Goal: Task Accomplishment & Management: Complete application form

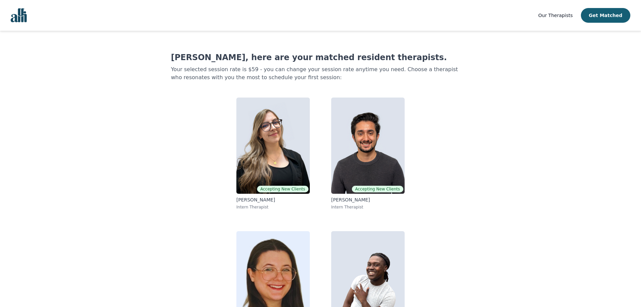
scroll to position [42, 0]
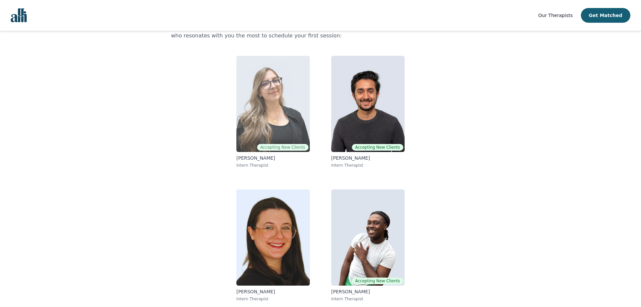
click at [284, 118] on img at bounding box center [272, 104] width 73 height 96
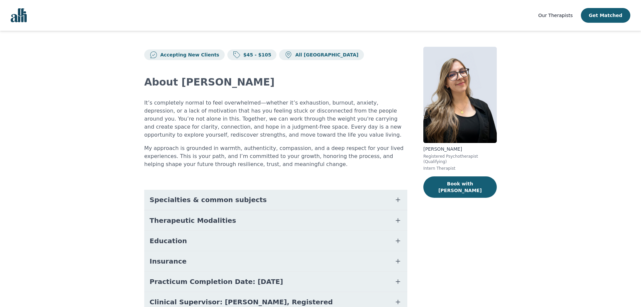
click at [256, 197] on button "Specialties & common subjects" at bounding box center [275, 200] width 263 height 20
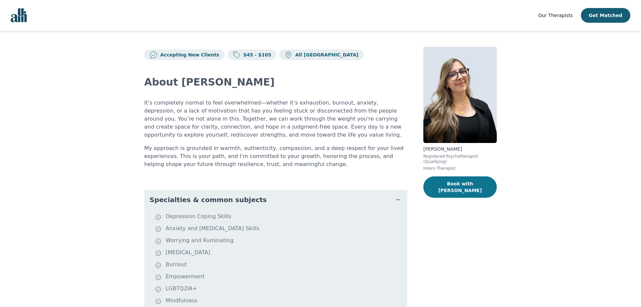
click at [461, 180] on button "Book with [PERSON_NAME]" at bounding box center [459, 186] width 73 height 21
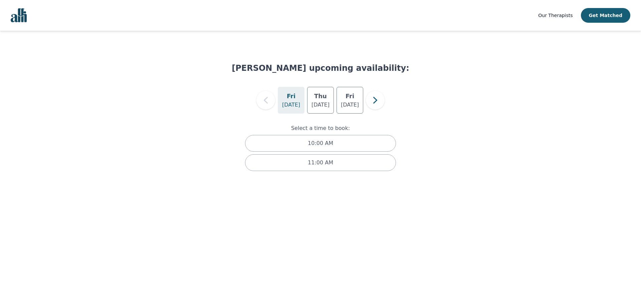
click at [330, 119] on div "Select a time to book: 10:00 AM 11:00 AM" at bounding box center [321, 149] width 178 height 71
click at [318, 105] on p "[DATE]" at bounding box center [321, 105] width 18 height 8
click at [339, 103] on div "[DATE]" at bounding box center [350, 100] width 27 height 27
click at [327, 103] on p "[DATE]" at bounding box center [321, 105] width 18 height 8
click at [304, 104] on div "[DATE]" at bounding box center [291, 100] width 27 height 27
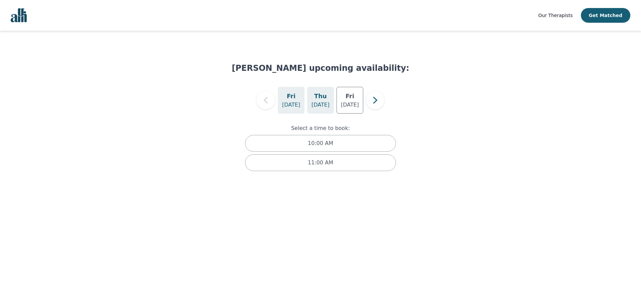
click at [318, 101] on p "[DATE]" at bounding box center [321, 105] width 18 height 8
click at [345, 102] on p "[DATE]" at bounding box center [350, 105] width 18 height 8
click at [321, 116] on div "Select a time to book: 10:00 AM 11:00 AM" at bounding box center [321, 149] width 178 height 71
click at [325, 109] on div "[DATE]" at bounding box center [320, 100] width 27 height 27
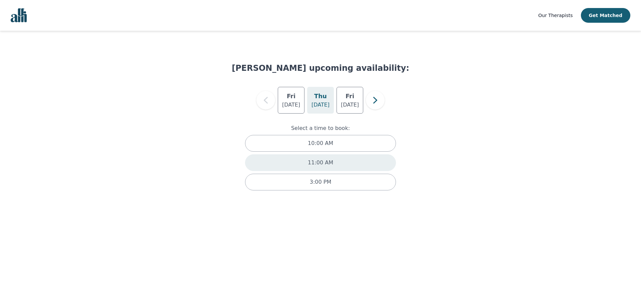
click at [346, 160] on div "11:00 AM" at bounding box center [320, 162] width 151 height 17
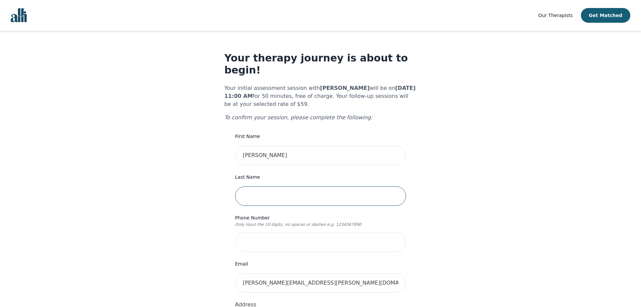
click at [317, 186] on input "text" at bounding box center [320, 195] width 171 height 19
type input "[PERSON_NAME]"
type input "4037154876"
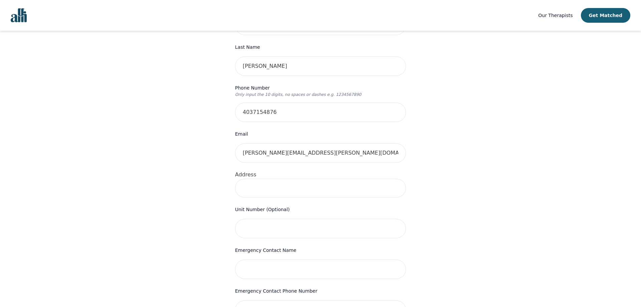
scroll to position [136, 0]
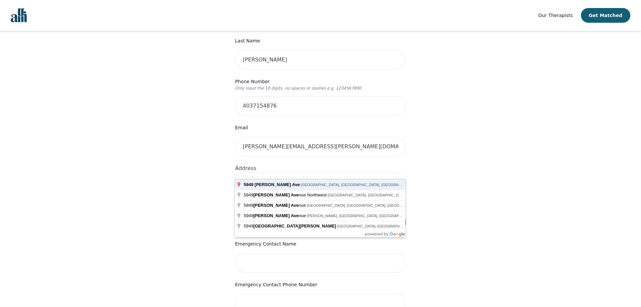
type input "[STREET_ADDRESS][PERSON_NAME]"
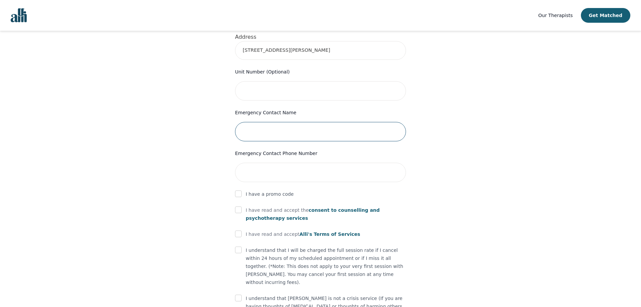
scroll to position [227, 0]
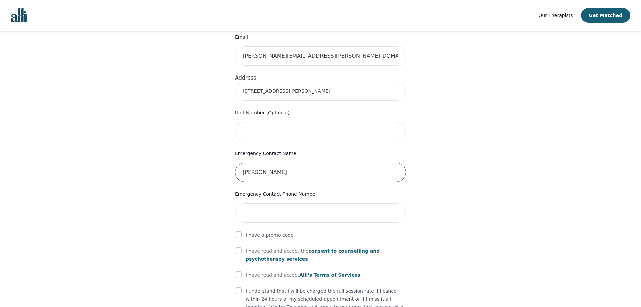
type input "[PERSON_NAME]"
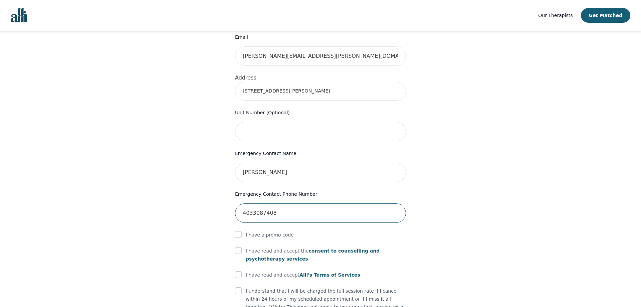
type input "4033087408"
drag, startPoint x: 573, startPoint y: 171, endPoint x: 583, endPoint y: 159, distance: 15.9
click at [577, 170] on div "Your therapy journey is about to begin! Your initial assessment session with [P…" at bounding box center [320, 103] width 625 height 599
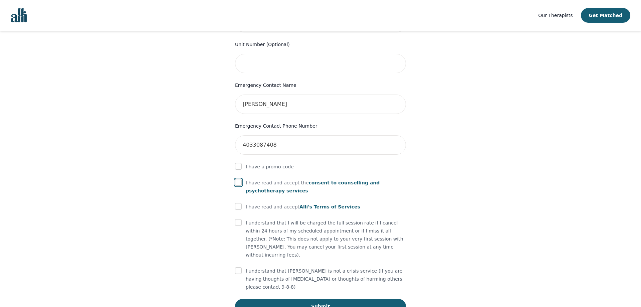
click at [240, 179] on input "checkbox" at bounding box center [238, 182] width 7 height 7
checkbox input "true"
click at [237, 163] on input "checkbox" at bounding box center [238, 166] width 7 height 7
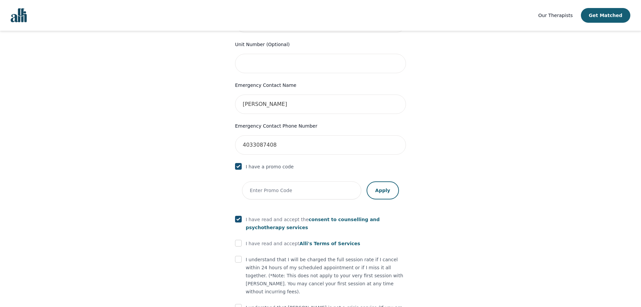
click at [236, 163] on input "checkbox" at bounding box center [238, 166] width 7 height 7
checkbox input "false"
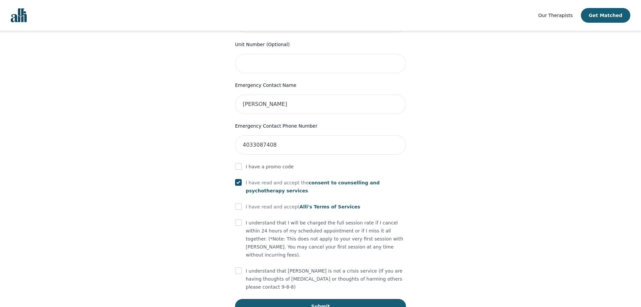
click at [341, 180] on span "consent to counselling and psychotherapy services" at bounding box center [313, 186] width 134 height 13
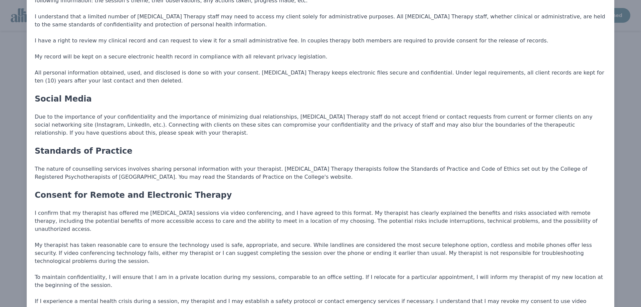
scroll to position [631, 0]
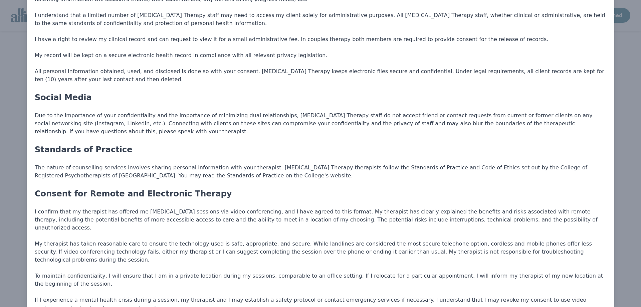
click at [313, 164] on p "The nature of counselling services involves sharing personal information with y…" at bounding box center [321, 172] width 572 height 16
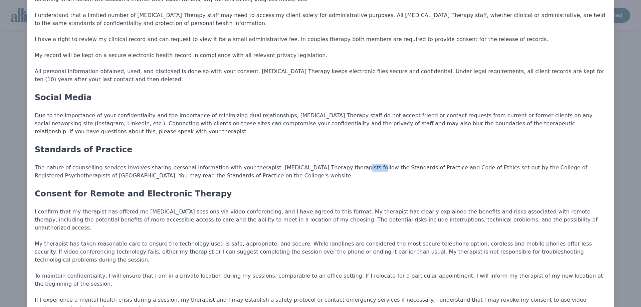
click at [313, 164] on p "The nature of counselling services involves sharing personal information with y…" at bounding box center [321, 172] width 572 height 16
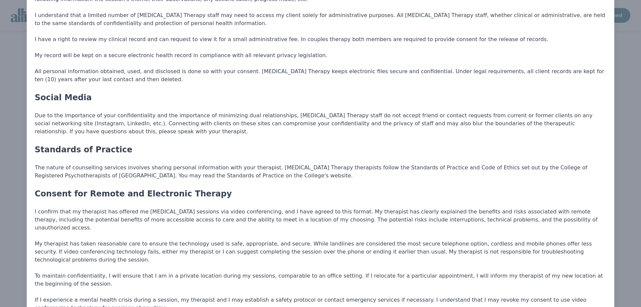
click at [313, 164] on p "The nature of counselling services involves sharing personal information with y…" at bounding box center [321, 172] width 572 height 16
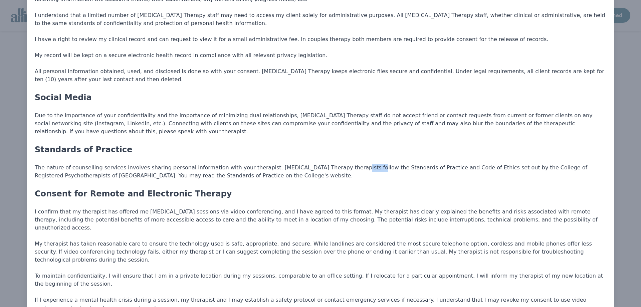
click at [313, 164] on p "The nature of counselling services involves sharing personal information with y…" at bounding box center [321, 172] width 572 height 16
click at [314, 164] on p "The nature of counselling services involves sharing personal information with y…" at bounding box center [321, 172] width 572 height 16
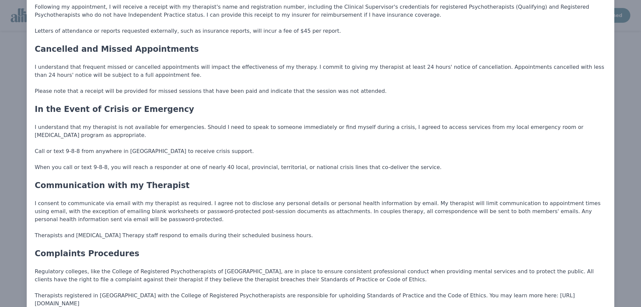
scroll to position [1192, 0]
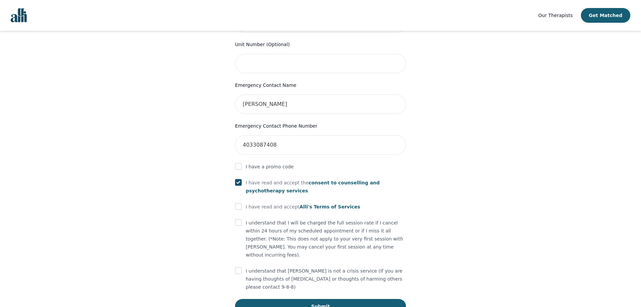
click at [251, 203] on p "I have read and accept [PERSON_NAME]'s Terms of Services" at bounding box center [303, 207] width 115 height 8
click at [243, 203] on div "I have read and accept [PERSON_NAME]'s Terms of Services" at bounding box center [320, 207] width 171 height 8
click at [238, 203] on input "checkbox" at bounding box center [238, 206] width 7 height 7
checkbox input "true"
click at [239, 219] on input "checkbox" at bounding box center [238, 222] width 7 height 7
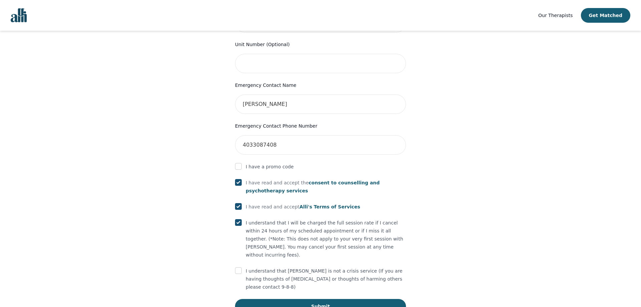
checkbox input "true"
click at [238, 267] on input "checkbox" at bounding box center [238, 270] width 7 height 7
checkbox input "true"
click at [360, 299] on button "Submit" at bounding box center [320, 306] width 171 height 15
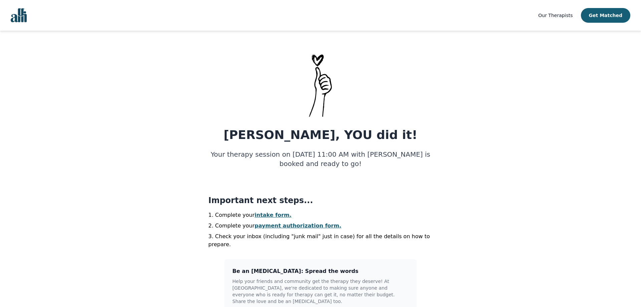
click at [263, 215] on link "intake form." at bounding box center [273, 215] width 37 height 6
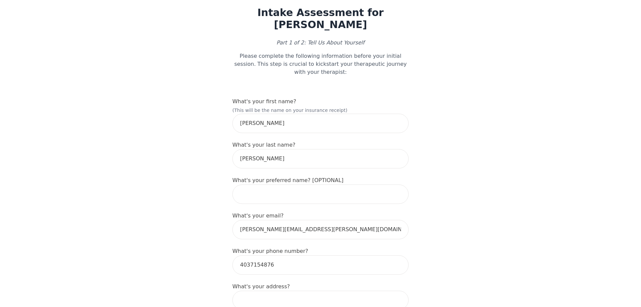
scroll to position [34, 0]
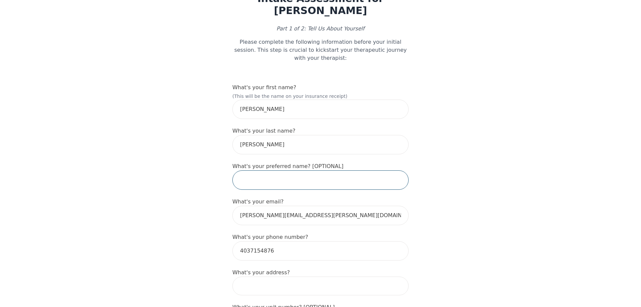
click at [301, 170] on input "text" at bounding box center [320, 179] width 176 height 19
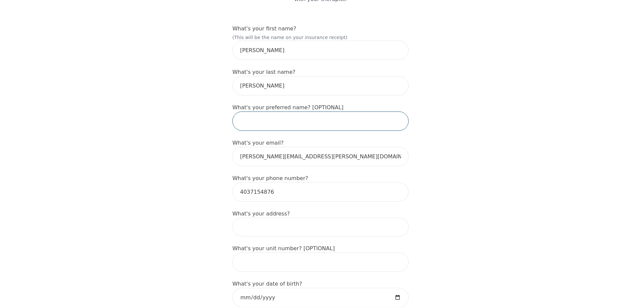
scroll to position [102, 0]
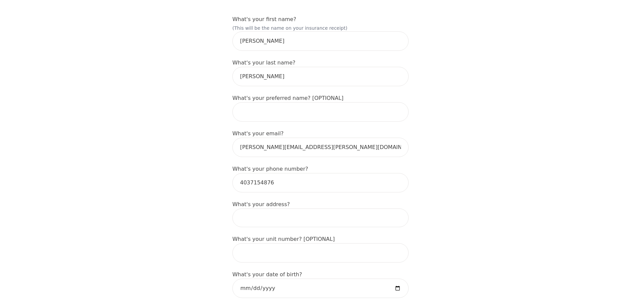
click at [315, 208] on input at bounding box center [320, 217] width 176 height 19
type input "[STREET_ADDRESS][PERSON_NAME]"
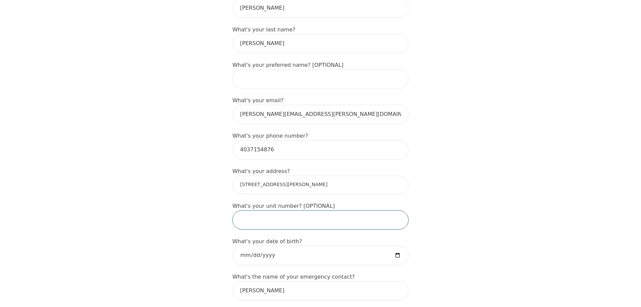
scroll to position [170, 0]
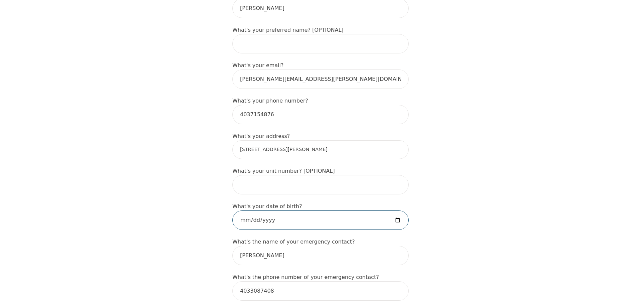
type input "[DATE]"
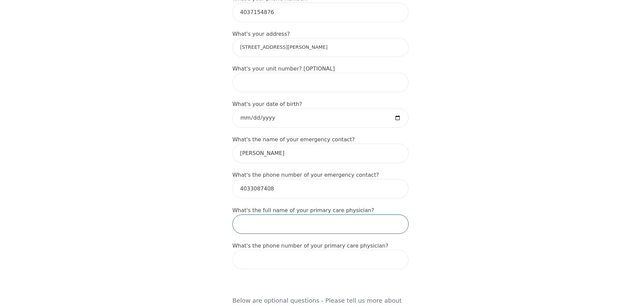
click at [338, 214] on input "text" at bounding box center [320, 223] width 176 height 19
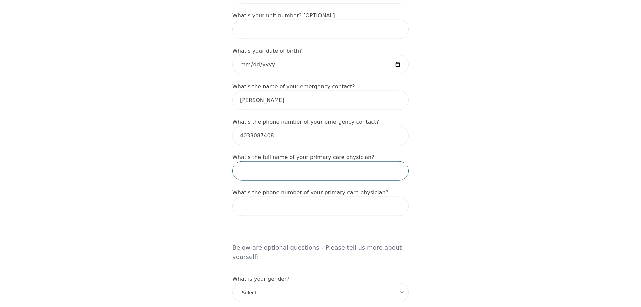
scroll to position [341, 0]
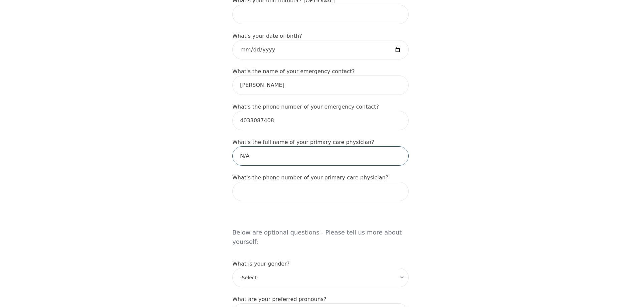
type input "N/A"
select select "[DEMOGRAPHIC_DATA]"
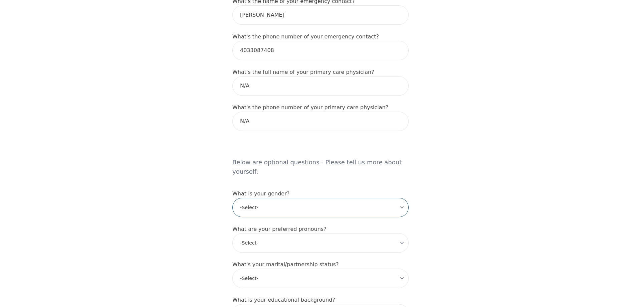
scroll to position [443, 0]
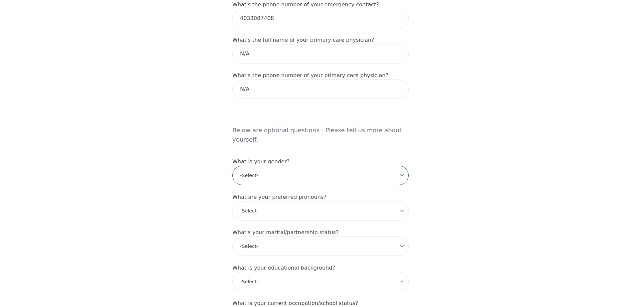
click at [232, 166] on select "-Select- [DEMOGRAPHIC_DATA] [DEMOGRAPHIC_DATA] [DEMOGRAPHIC_DATA] [DEMOGRAPHIC_…" at bounding box center [320, 175] width 176 height 19
click at [373, 166] on select "-Select- [DEMOGRAPHIC_DATA] [DEMOGRAPHIC_DATA] [DEMOGRAPHIC_DATA] [DEMOGRAPHIC_…" at bounding box center [320, 175] width 176 height 19
click at [232, 201] on select "-Select- he/him she/her they/them ze/zir xe/xem ey/em ve/ver tey/ter e/e per/pe…" at bounding box center [320, 210] width 176 height 19
select select "he/him"
click option "he/him" at bounding box center [0, 0] width 0 height 0
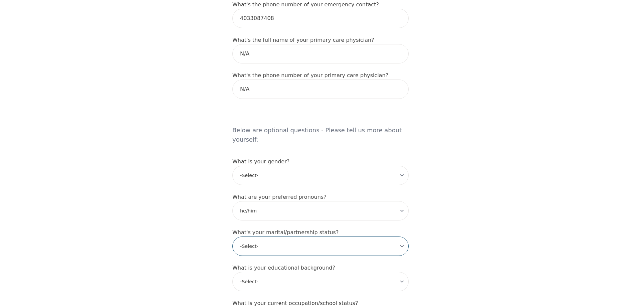
click at [232, 236] on select "-Select- Single Partnered Married Common Law Widowed Separated Divorced" at bounding box center [320, 245] width 176 height 19
select select "Partnered"
click option "Partnered" at bounding box center [0, 0] width 0 height 0
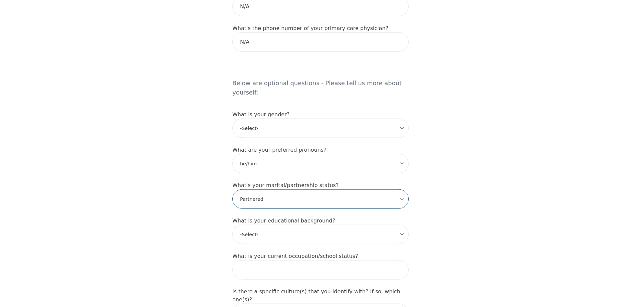
scroll to position [511, 0]
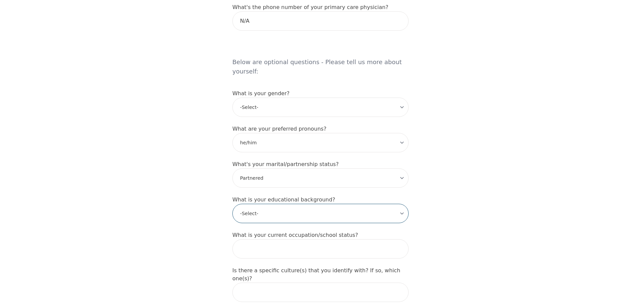
click at [232, 204] on select "-Select- Less than high school High school Associate degree Bachelor degree Mas…" at bounding box center [320, 213] width 176 height 19
select select "Bachelor degree"
click option "Bachelor degree" at bounding box center [0, 0] width 0 height 0
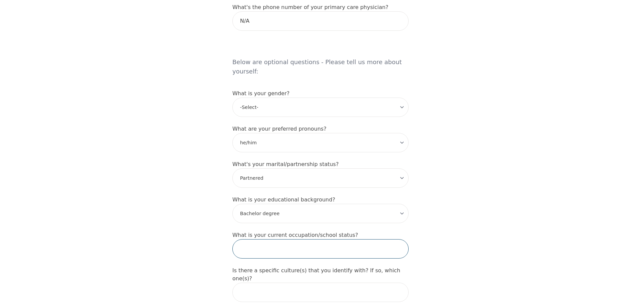
click at [311, 239] on input "text" at bounding box center [320, 248] width 176 height 19
type input "[DEMOGRAPHIC_DATA] employment"
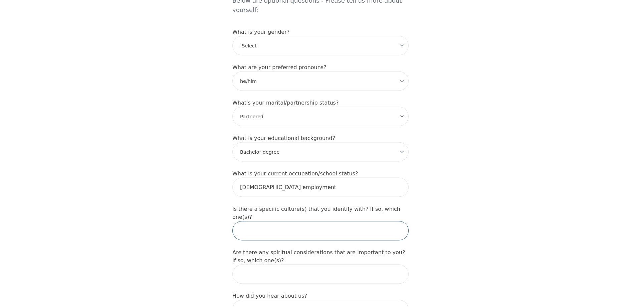
scroll to position [579, 0]
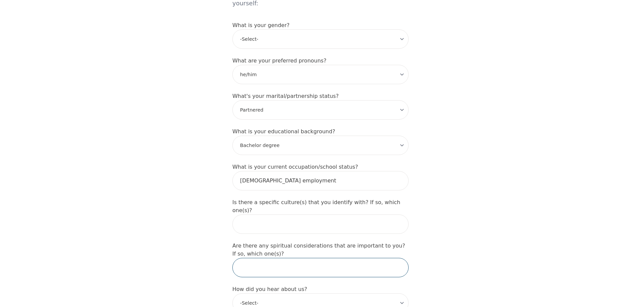
click at [371, 258] on input "text" at bounding box center [320, 267] width 176 height 19
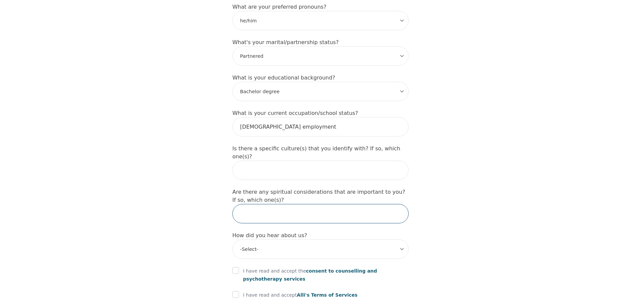
scroll to position [647, 0]
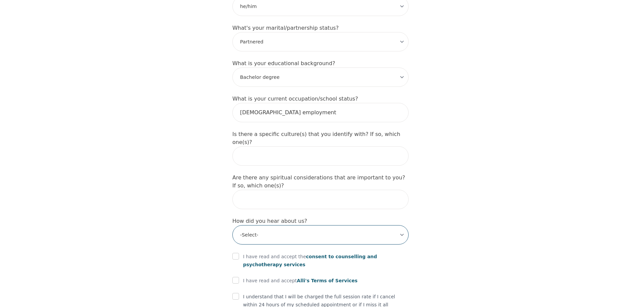
click at [232, 225] on select "-Select- Physician/Specialist Friend Facebook Instagram Google Search Google Ad…" at bounding box center [320, 234] width 176 height 19
select select "Facebook"
click option "Facebook" at bounding box center [0, 0] width 0 height 0
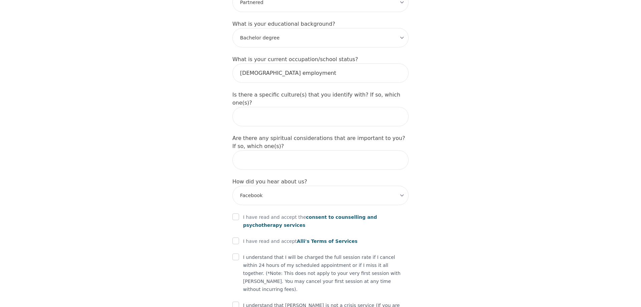
scroll to position [693, 0]
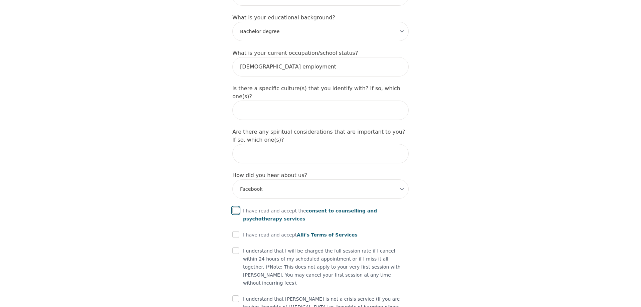
click at [234, 207] on input "checkbox" at bounding box center [235, 210] width 7 height 7
checkbox input "true"
click at [234, 231] on div at bounding box center [235, 235] width 7 height 8
click at [233, 231] on input "checkbox" at bounding box center [235, 234] width 7 height 7
checkbox input "true"
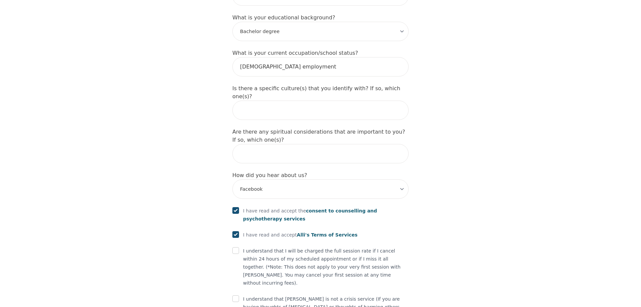
click at [234, 247] on div at bounding box center [235, 251] width 7 height 8
click at [235, 295] on input "checkbox" at bounding box center [235, 298] width 7 height 7
checkbox input "true"
click at [237, 247] on input "checkbox" at bounding box center [235, 250] width 7 height 7
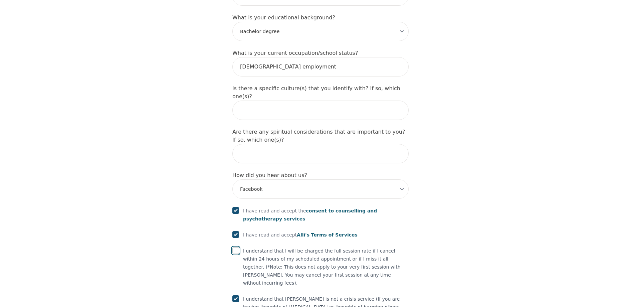
checkbox input "true"
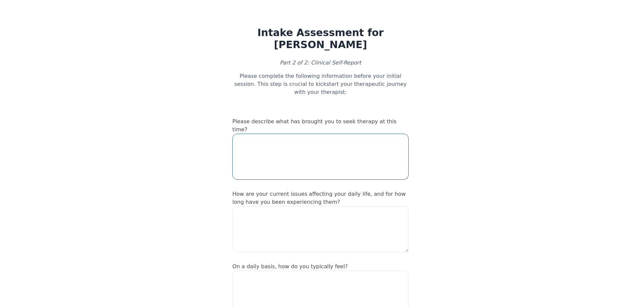
click at [317, 134] on textarea at bounding box center [320, 157] width 176 height 46
click at [321, 206] on textarea at bounding box center [320, 229] width 176 height 46
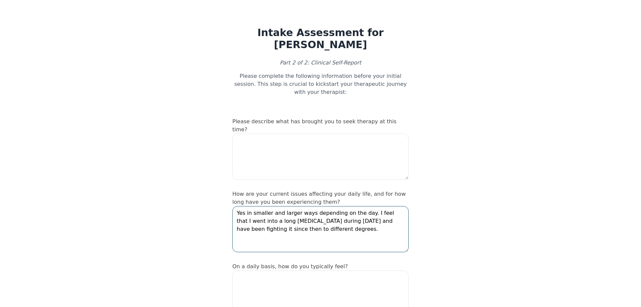
type textarea "Yes in smaller and larger ways depending on the day. I feel that I went into a …"
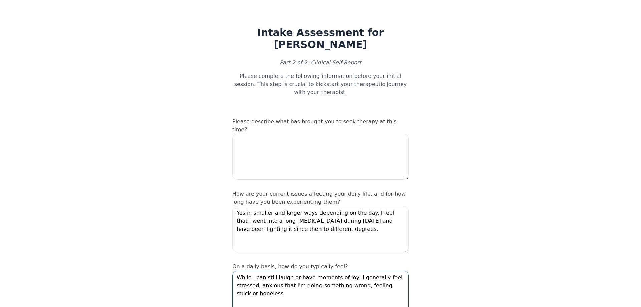
type textarea "While I can still laugh or have moments of joy, I generally feel stressed, anxi…"
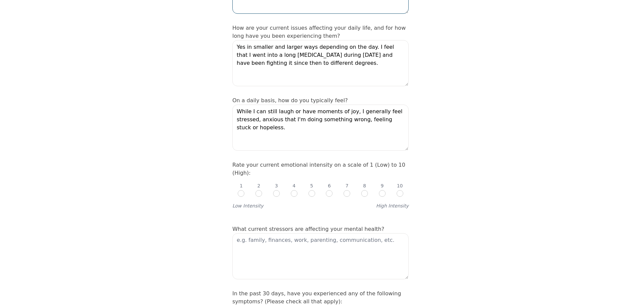
scroll to position [170, 0]
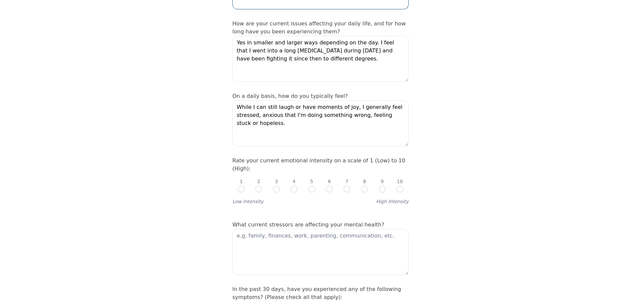
type textarea "General hopeless outlook, trouble showing up for myself in the ways I know woul…"
click at [323, 229] on textarea at bounding box center [320, 252] width 176 height 46
type textarea "R"
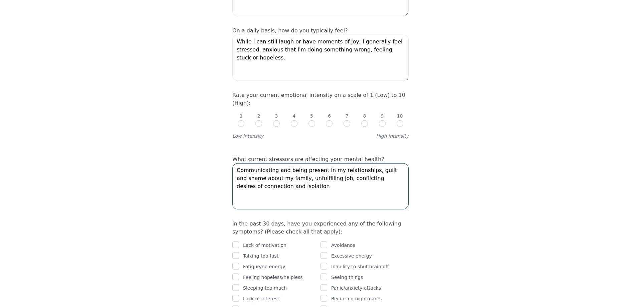
scroll to position [272, 0]
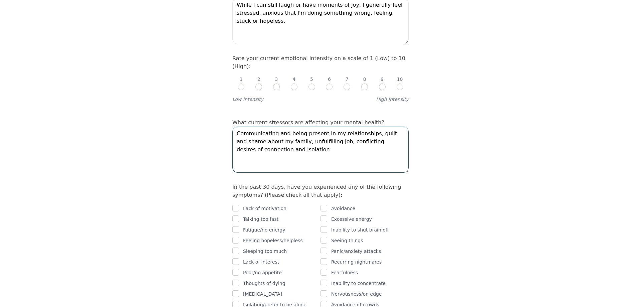
type textarea "Communicating and being present in my relationships, guilt and shame about my f…"
click at [322, 226] on input "checkbox" at bounding box center [324, 229] width 7 height 7
checkbox input "true"
click at [325, 205] on input "checkbox" at bounding box center [324, 208] width 7 height 7
checkbox input "true"
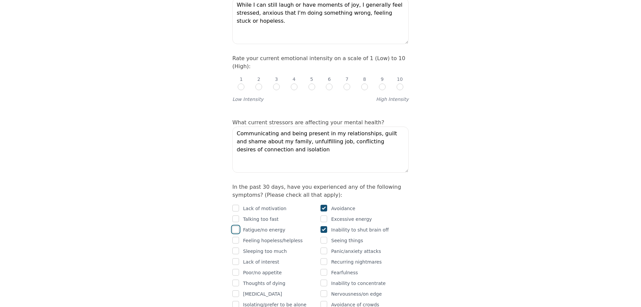
click at [236, 226] on input "checkbox" at bounding box center [235, 229] width 7 height 7
checkbox input "true"
click at [237, 237] on input "checkbox" at bounding box center [235, 240] width 7 height 7
checkbox input "true"
click at [237, 247] on input "checkbox" at bounding box center [235, 250] width 7 height 7
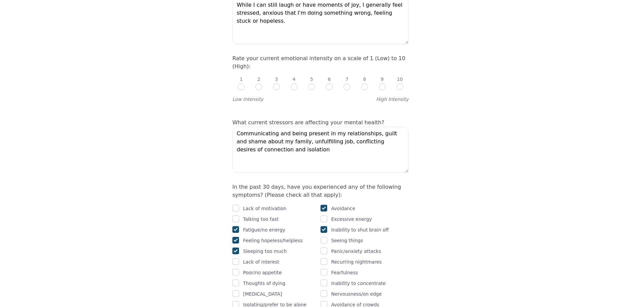
checkbox input "true"
click at [233, 258] on input "checkbox" at bounding box center [235, 261] width 7 height 7
checkbox input "true"
click at [236, 269] on input "checkbox" at bounding box center [235, 272] width 7 height 7
checkbox input "true"
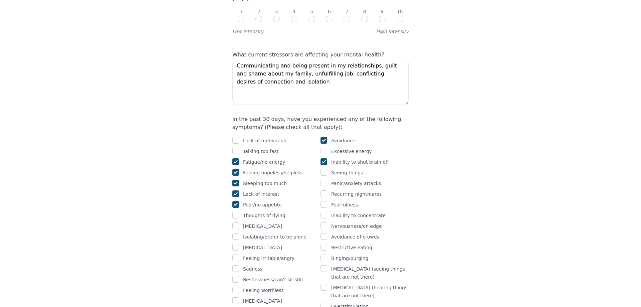
scroll to position [341, 0]
click at [238, 232] on div at bounding box center [235, 236] width 7 height 8
click at [237, 233] on input "checkbox" at bounding box center [235, 236] width 7 height 7
checkbox input "true"
click at [236, 243] on input "checkbox" at bounding box center [235, 246] width 7 height 7
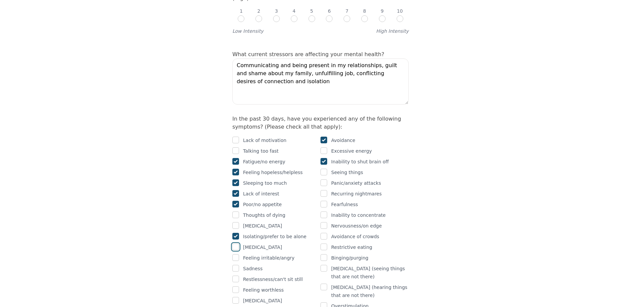
checkbox input "true"
click at [237, 254] on input "checkbox" at bounding box center [235, 257] width 7 height 7
checkbox input "true"
click at [237, 137] on input "checkbox" at bounding box center [235, 140] width 7 height 7
checkbox input "true"
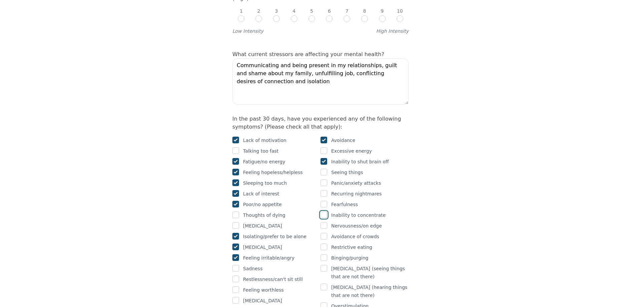
click at [325, 211] on input "checkbox" at bounding box center [324, 214] width 7 height 7
checkbox input "true"
click at [326, 222] on input "checkbox" at bounding box center [324, 225] width 7 height 7
checkbox input "true"
click at [325, 243] on input "checkbox" at bounding box center [324, 246] width 7 height 7
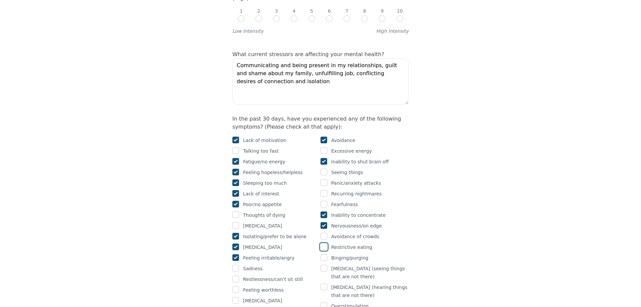
checkbox input "true"
click at [238, 307] on div at bounding box center [235, 311] width 7 height 8
click at [238, 307] on input "checkbox" at bounding box center [235, 311] width 7 height 7
checkbox input "true"
click at [237, 286] on input "checkbox" at bounding box center [235, 289] width 7 height 7
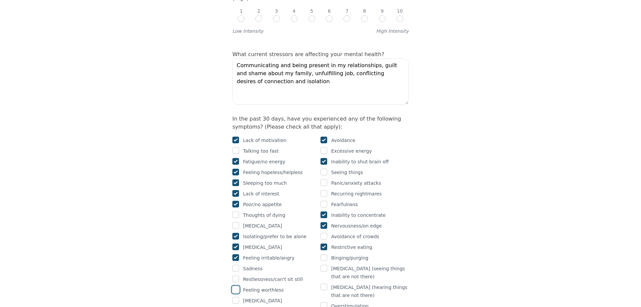
checkbox input "true"
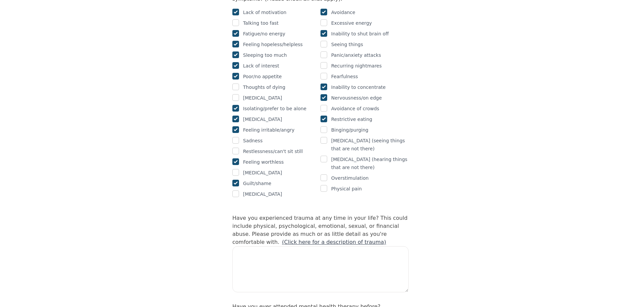
scroll to position [477, 0]
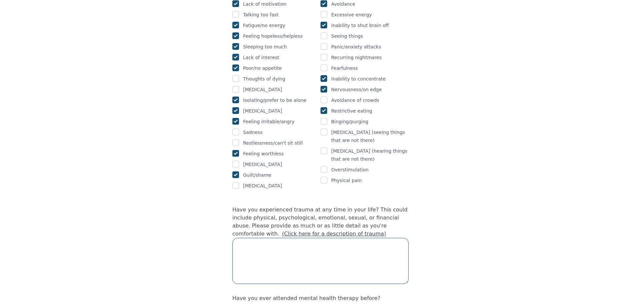
click at [295, 238] on textarea at bounding box center [320, 261] width 176 height 46
type textarea "M"
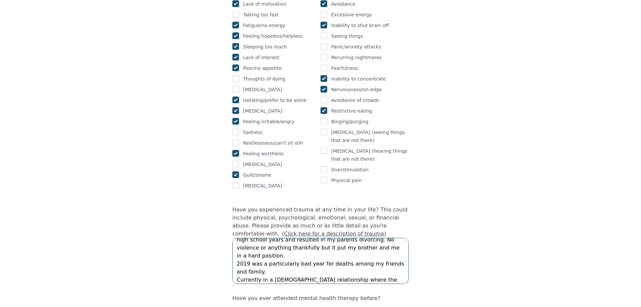
scroll to position [21, 0]
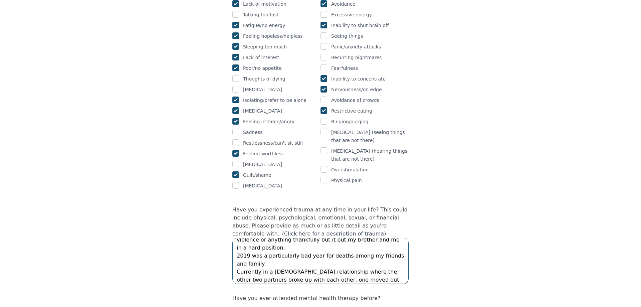
click at [334, 238] on textarea "My dad's [MEDICAL_DATA] came to the forefront during my high school years and r…" at bounding box center [320, 261] width 176 height 46
click at [296, 238] on textarea "My dad's [MEDICAL_DATA] came to the forefront during my high school years and r…" at bounding box center [320, 261] width 176 height 46
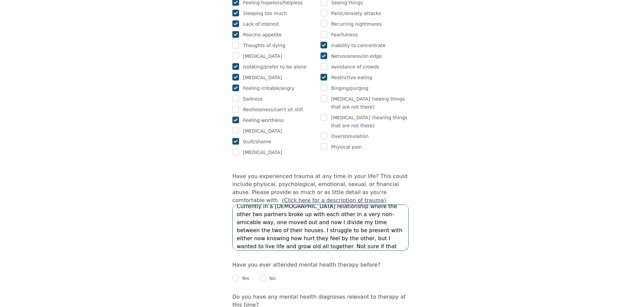
scroll to position [545, 0]
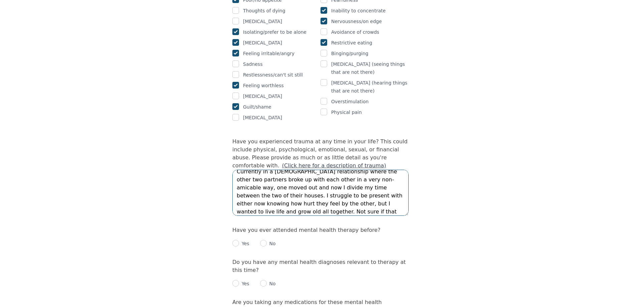
type textarea "My dad's [MEDICAL_DATA] came to the forefront during my high school years and r…"
click at [242, 240] on p "Yes" at bounding box center [244, 243] width 10 height 7
click at [235, 240] on input "radio" at bounding box center [235, 243] width 7 height 7
radio input "true"
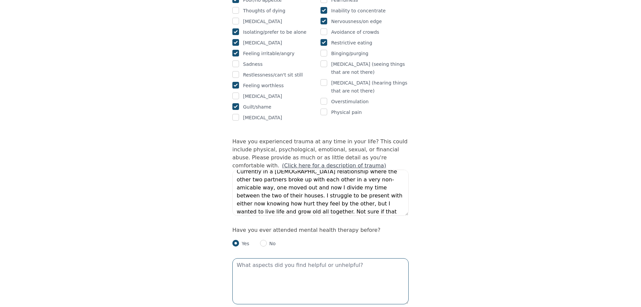
click at [268, 258] on textarea at bounding box center [320, 281] width 176 height 46
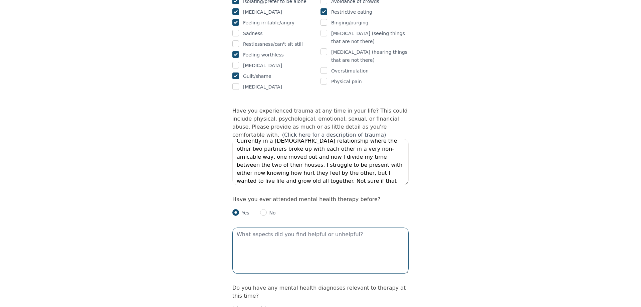
scroll to position [613, 0]
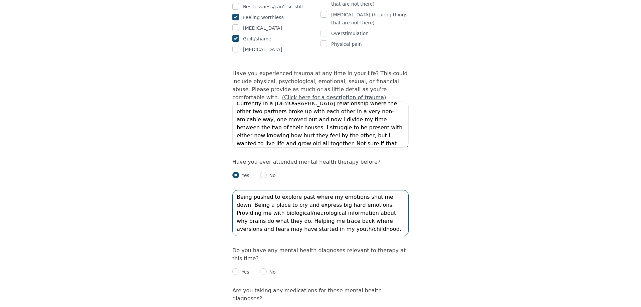
type textarea "Being pushed to explore past where my emotions shut me down. Being a place to c…"
click at [263, 268] on input "radio" at bounding box center [263, 271] width 7 height 7
radio input "true"
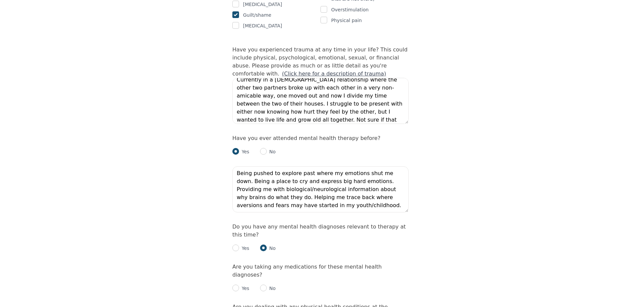
scroll to position [647, 0]
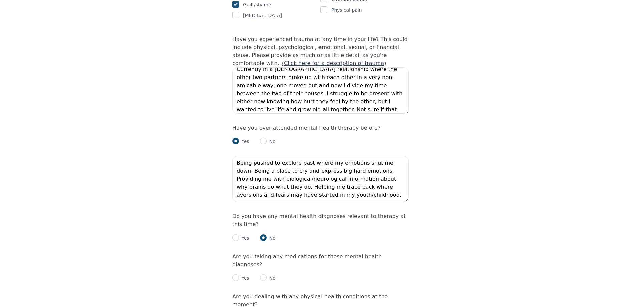
click at [266, 274] on div "No" at bounding box center [268, 278] width 16 height 8
click at [262, 274] on input "radio" at bounding box center [263, 277] width 7 height 7
radio input "true"
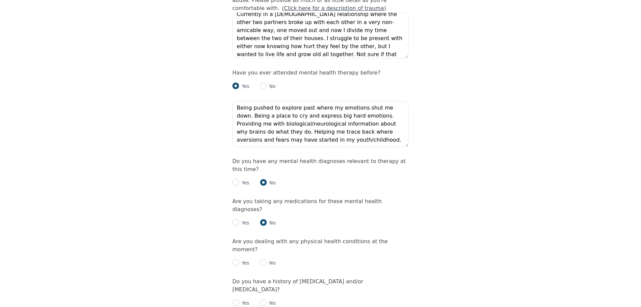
scroll to position [715, 0]
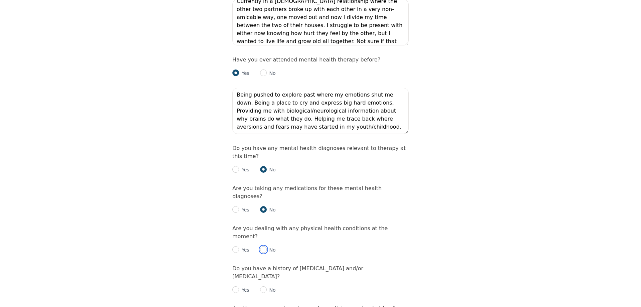
click at [261, 246] on input "radio" at bounding box center [263, 249] width 7 height 7
radio input "true"
click at [263, 286] on input "radio" at bounding box center [263, 289] width 7 height 7
radio input "true"
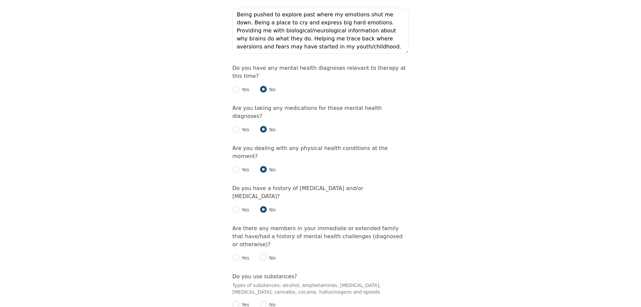
scroll to position [817, 0]
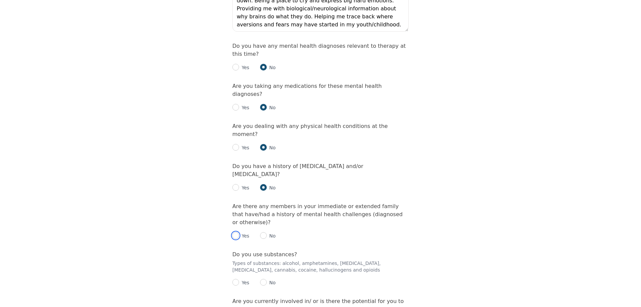
click at [234, 232] on input "radio" at bounding box center [235, 235] width 7 height 7
radio input "true"
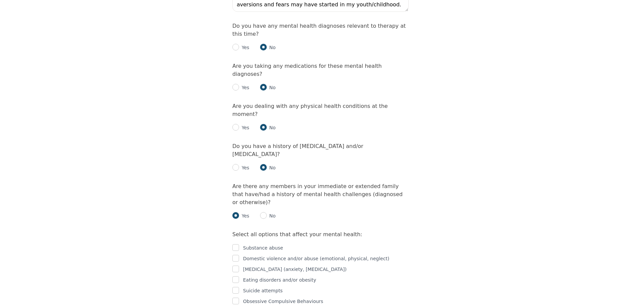
scroll to position [851, 0]
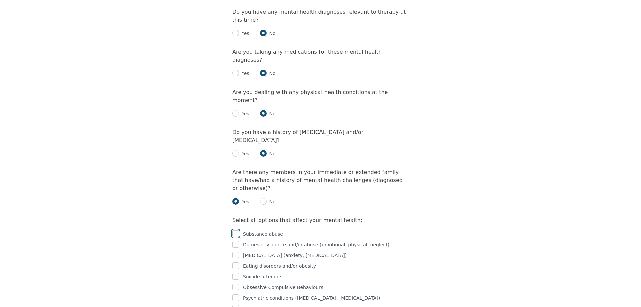
click at [237, 230] on input "checkbox" at bounding box center [235, 233] width 7 height 7
checkbox input "true"
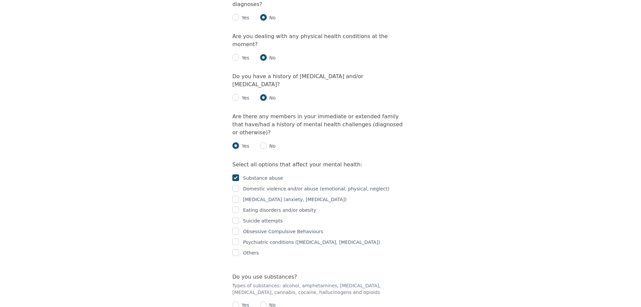
scroll to position [920, 0]
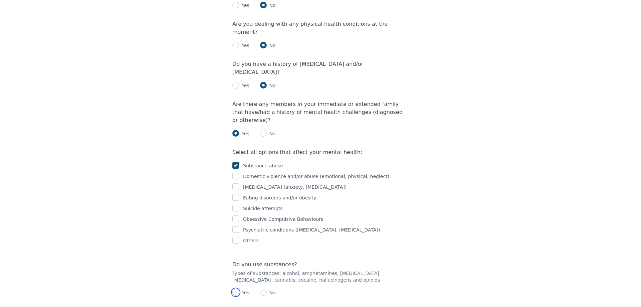
click at [234, 289] on input "radio" at bounding box center [235, 292] width 7 height 7
radio input "true"
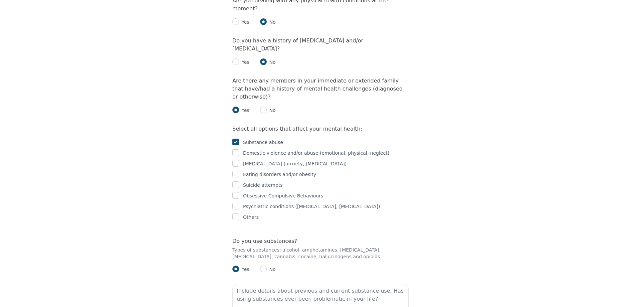
scroll to position [954, 0]
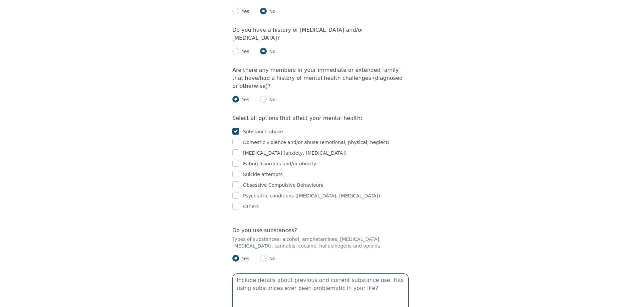
click at [283, 273] on textarea at bounding box center [320, 296] width 176 height 46
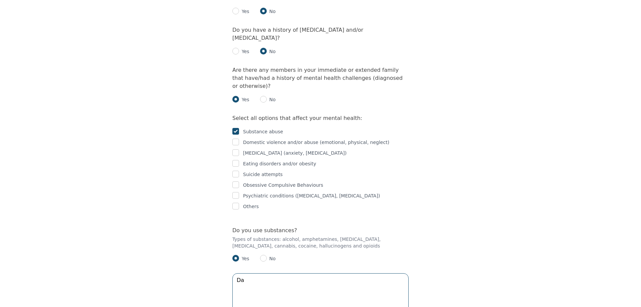
type textarea "D"
click at [299, 273] on textarea "Daily cannabis use - Used to drink with a little bit of excess at times in univ…" at bounding box center [320, 296] width 176 height 46
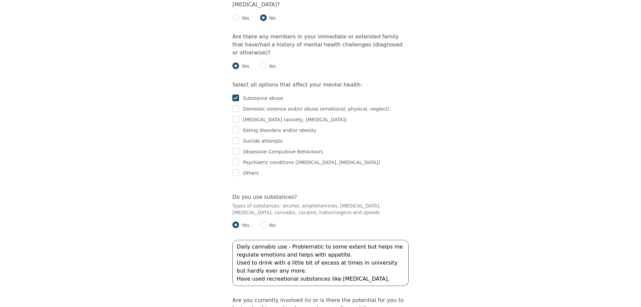
scroll to position [988, 0]
click at [372, 239] on textarea "Daily cannabis use - Problematic to some extent but helps me regulate emotions …" at bounding box center [320, 262] width 176 height 46
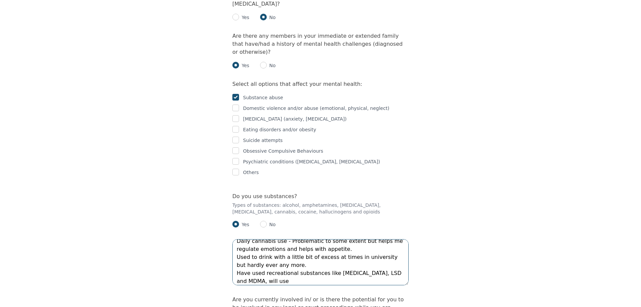
drag, startPoint x: 256, startPoint y: 193, endPoint x: 233, endPoint y: 185, distance: 24.3
click at [233, 239] on textarea "Daily cannabis use - Problematic to some extent but helps me regulate emotions …" at bounding box center [320, 262] width 176 height 46
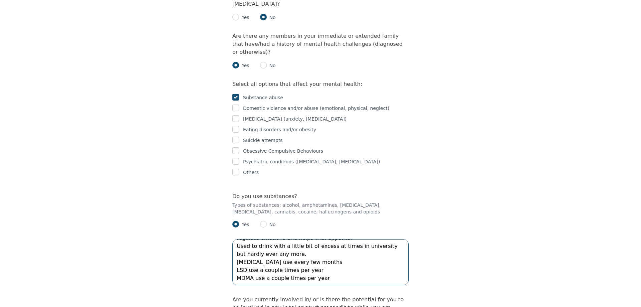
scroll to position [16, 0]
click at [311, 239] on textarea "Daily cannabis use - Problematic to some extent but helps me regulate emotions …" at bounding box center [320, 262] width 176 height 46
click at [313, 239] on textarea "Daily cannabis use - Problematic to some extent but helps me regulate emotions …" at bounding box center [320, 262] width 176 height 46
paste textarea ", I don't see this as problematic"
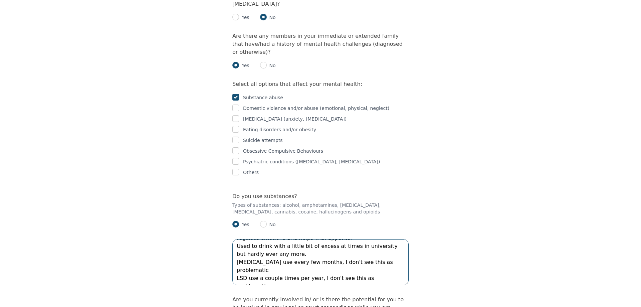
scroll to position [0, 0]
click at [320, 239] on textarea "Daily cannabis use - Problematic to some extent but helps me regulate emotions …" at bounding box center [320, 262] width 176 height 46
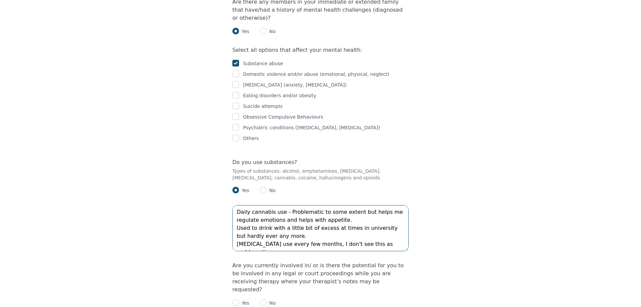
drag, startPoint x: 351, startPoint y: 150, endPoint x: 299, endPoint y: 149, distance: 52.1
click at [299, 205] on textarea "Daily cannabis use - Problematic to some extent but helps me regulate emotions …" at bounding box center [320, 228] width 176 height 46
drag, startPoint x: 333, startPoint y: 146, endPoint x: 377, endPoint y: 145, distance: 43.4
click at [377, 205] on textarea "Daily cannabis use - Problematic to some extent but helps me regulate emotions …" at bounding box center [320, 228] width 176 height 46
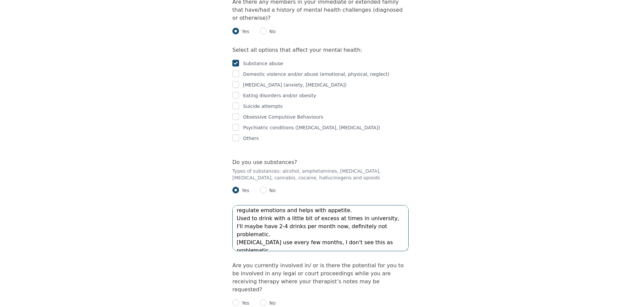
scroll to position [16, 0]
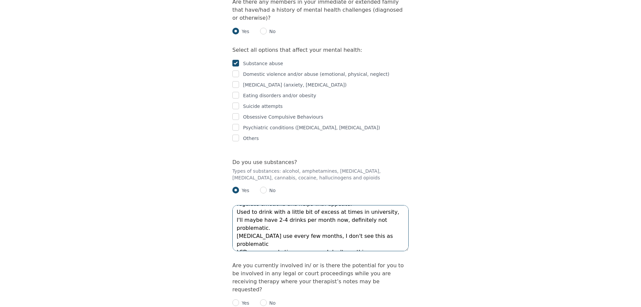
click at [391, 205] on textarea "Daily cannabis use - Problematic to some extent but helps me regulate emotions …" at bounding box center [320, 228] width 176 height 46
click at [398, 205] on textarea "Daily cannabis use - Problematic to some extent but helps me regulate emotions …" at bounding box center [320, 228] width 176 height 46
drag, startPoint x: 348, startPoint y: 126, endPoint x: 316, endPoint y: 125, distance: 32.7
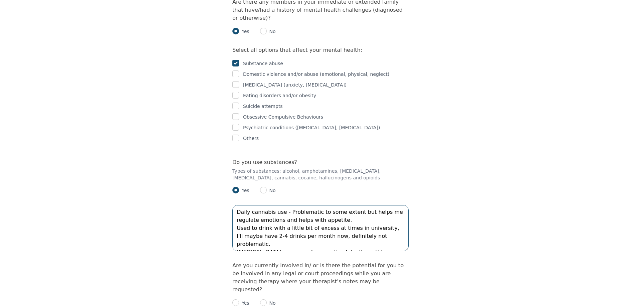
click at [316, 205] on textarea "Daily cannabis use - Problematic to some extent but helps me regulate emotions …" at bounding box center [320, 228] width 176 height 46
click at [374, 205] on textarea "Daily cannabis use - Problematic in my reliance on it, but helps me regulate em…" at bounding box center [320, 228] width 176 height 46
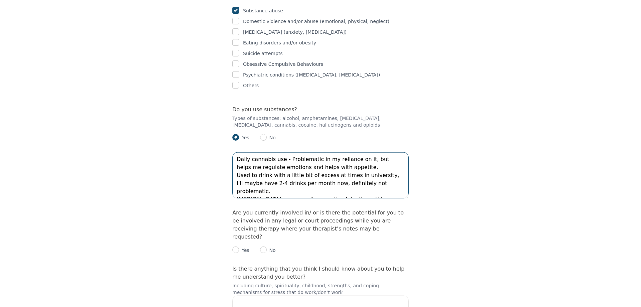
scroll to position [1090, 0]
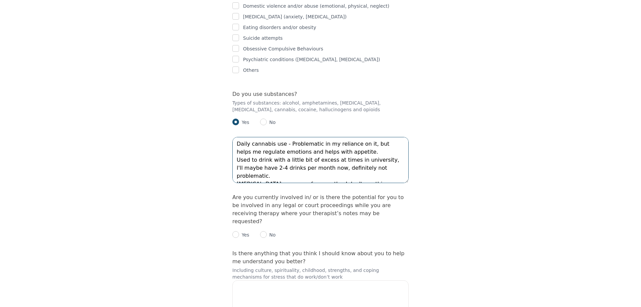
type textarea "Daily cannabis use - Problematic in my reliance on it, but helps me regulate em…"
click at [264, 231] on input "radio" at bounding box center [263, 234] width 7 height 7
radio input "true"
click at [312, 280] on textarea at bounding box center [320, 303] width 176 height 46
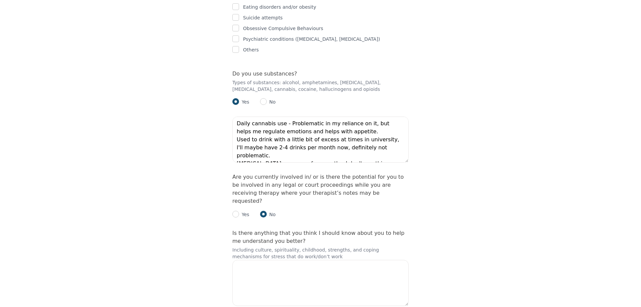
checkbox input "true"
click at [264, 260] on textarea at bounding box center [320, 283] width 176 height 46
type textarea "I"
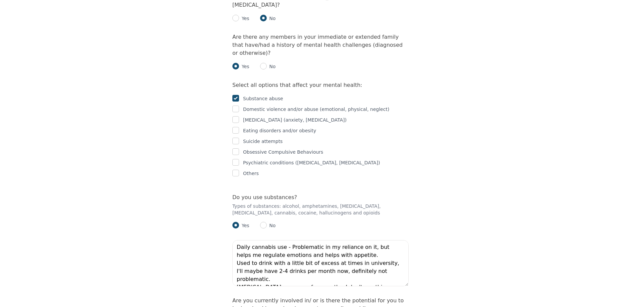
scroll to position [974, 0]
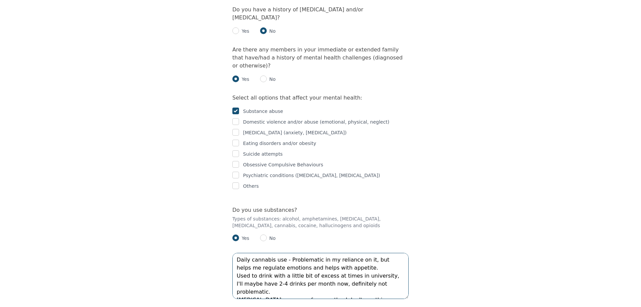
click at [374, 253] on textarea "Daily cannabis use - Problematic in my reliance on it, but helps me regulate em…" at bounding box center [320, 276] width 176 height 46
drag, startPoint x: 383, startPoint y: 174, endPoint x: 363, endPoint y: 173, distance: 20.1
click at [363, 253] on textarea "Daily cannabis use - Problematic in my reliance on it, but helps me regulate em…" at bounding box center [320, 276] width 176 height 46
click at [313, 253] on textarea "Daily cannabis use - Problematic in my reliance on it, I use it to help me regu…" at bounding box center [320, 276] width 176 height 46
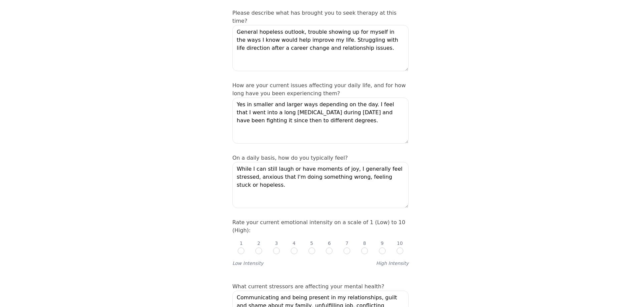
scroll to position [157, 0]
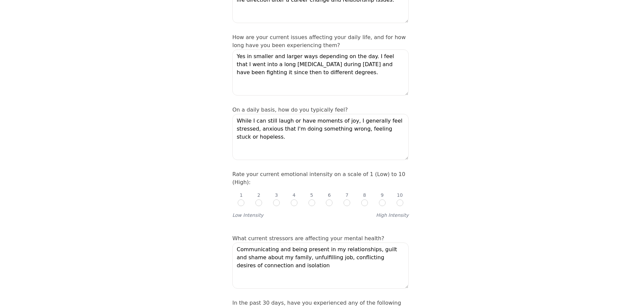
type textarea "Daily cannabis use - Problematic in my reliance on it, I use it to help me regu…"
click at [346, 199] on input "radio" at bounding box center [347, 202] width 7 height 7
radio input "true"
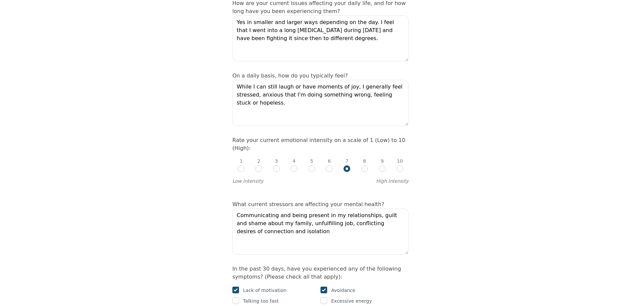
scroll to position [88, 0]
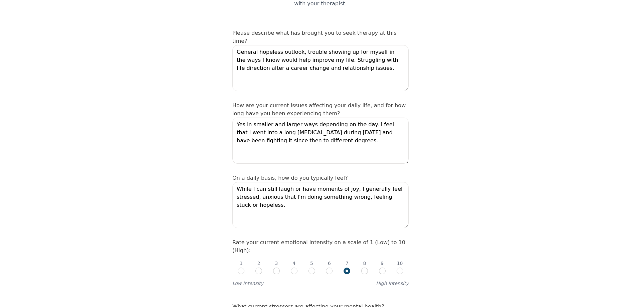
click at [324, 254] on div "1 2 3 4 5 6 7 8 9 10" at bounding box center [320, 264] width 176 height 20
click at [331, 267] on input "radio" at bounding box center [329, 270] width 7 height 7
radio input "true"
radio input "false"
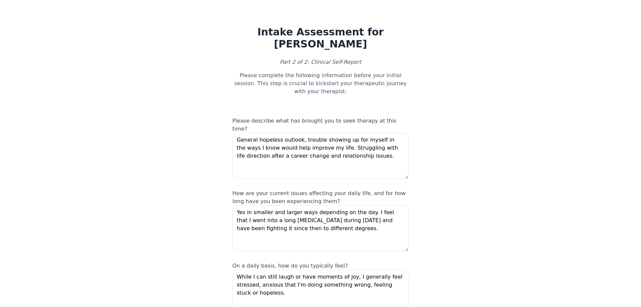
scroll to position [0, 0]
click at [295, 270] on textarea "While I can still laugh or have moments of joy, I generally feel stressed, anxi…" at bounding box center [320, 293] width 176 height 46
click at [305, 270] on textarea "While I can still laugh or have moments of joy, I generally feel stressed, anxi…" at bounding box center [320, 293] width 176 height 46
click at [294, 270] on textarea "While I can still laugh or have moments of joy, I generally feel stressed, anxi…" at bounding box center [320, 293] width 176 height 46
click at [366, 270] on textarea "While I can still laugh and experience moments of joy, I generally feel stresse…" at bounding box center [320, 293] width 176 height 46
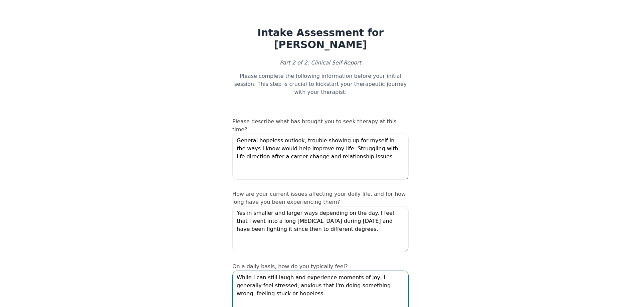
click at [366, 270] on textarea "While I can still laugh and experience moments of joy, I generally feel stresse…" at bounding box center [320, 293] width 176 height 46
type textarea "While I can still laugh and experience moments of joy, I generally feel stresse…"
click at [343, 134] on textarea "General hopeless outlook, trouble showing up for myself in the ways I know woul…" at bounding box center [320, 157] width 176 height 46
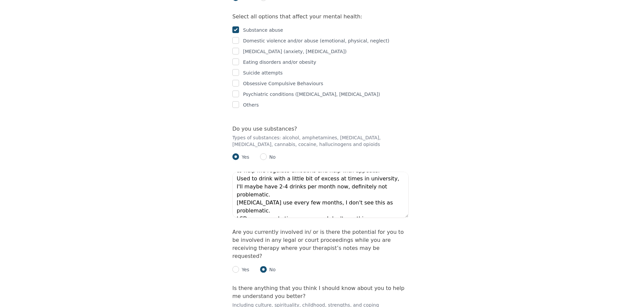
scroll to position [1110, 0]
